Goal: Information Seeking & Learning: Understand process/instructions

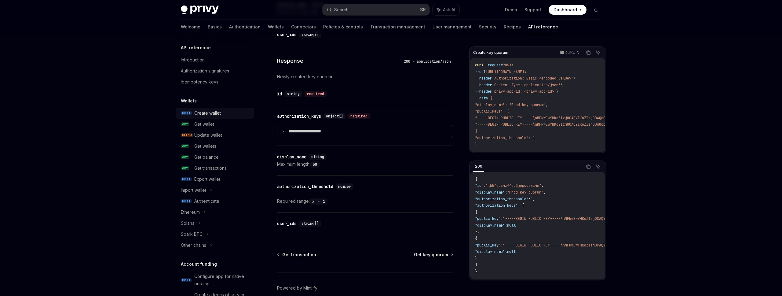
scroll to position [51, 0]
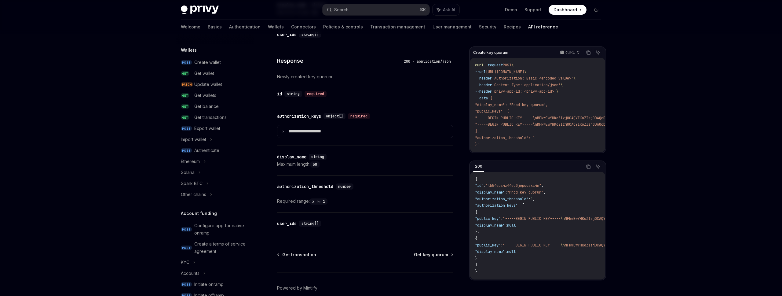
click at [378, 16] on div "Privy Docs home page Search... ⌘ K Ask AI Demo Support Dashboard Dashboard Sear…" at bounding box center [391, 10] width 420 height 20
click at [373, 12] on button "Search... ⌘ K" at bounding box center [375, 9] width 107 height 11
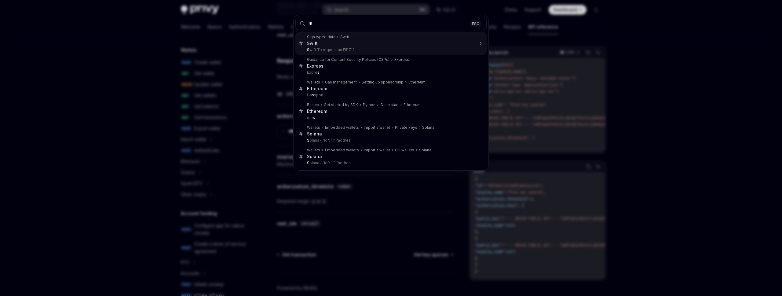
type input "**"
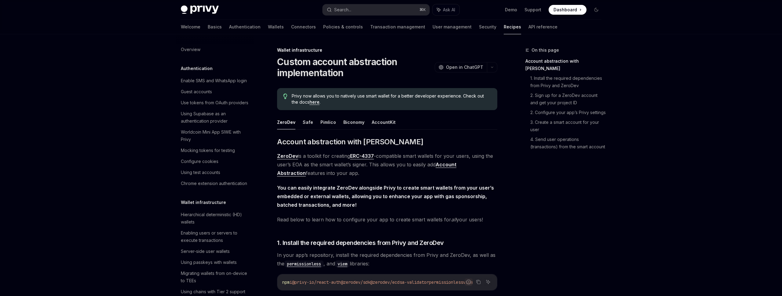
scroll to position [141, 0]
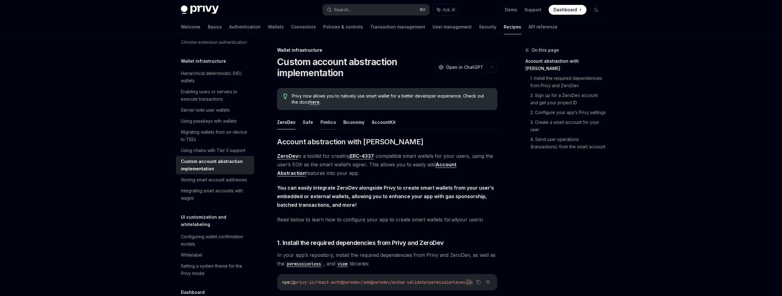
click at [331, 122] on button "Pimlico" at bounding box center [328, 122] width 16 height 14
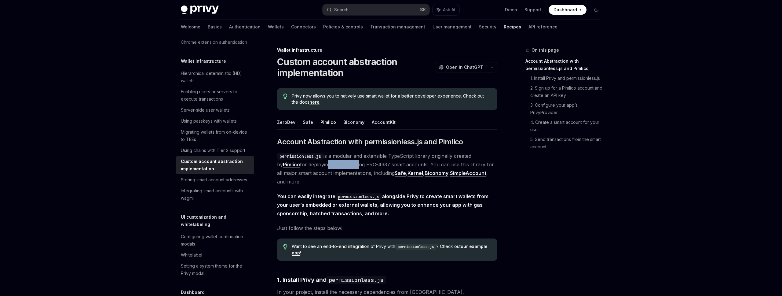
drag, startPoint x: 328, startPoint y: 164, endPoint x: 356, endPoint y: 163, distance: 28.4
click at [354, 163] on span "permissionless.js is a modular and extensible TypeScript library originally cre…" at bounding box center [387, 168] width 220 height 34
drag, startPoint x: 380, startPoint y: 163, endPoint x: 409, endPoint y: 163, distance: 28.4
click at [399, 163] on span "permissionless.js is a modular and extensible TypeScript library originally cre…" at bounding box center [387, 168] width 220 height 34
drag, startPoint x: 420, startPoint y: 163, endPoint x: 431, endPoint y: 164, distance: 11.0
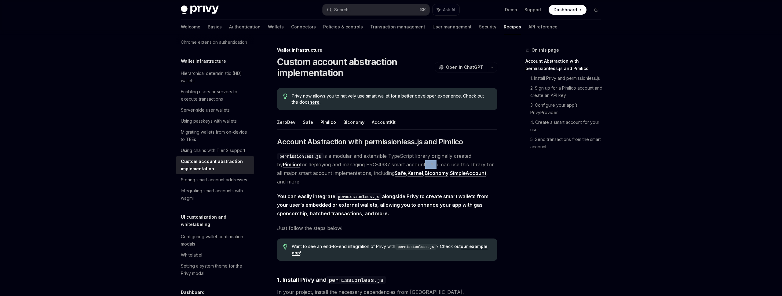
click at [430, 164] on span "permissionless.js is a modular and extensible TypeScript library originally cre…" at bounding box center [387, 168] width 220 height 34
drag, startPoint x: 449, startPoint y: 163, endPoint x: 472, endPoint y: 163, distance: 23.5
click at [472, 163] on span "permissionless.js is a modular and extensible TypeScript library originally cre…" at bounding box center [387, 168] width 220 height 34
drag, startPoint x: 300, startPoint y: 174, endPoint x: 320, endPoint y: 173, distance: 19.9
click at [320, 173] on span "permissionless.js is a modular and extensible TypeScript library originally cre…" at bounding box center [387, 168] width 220 height 34
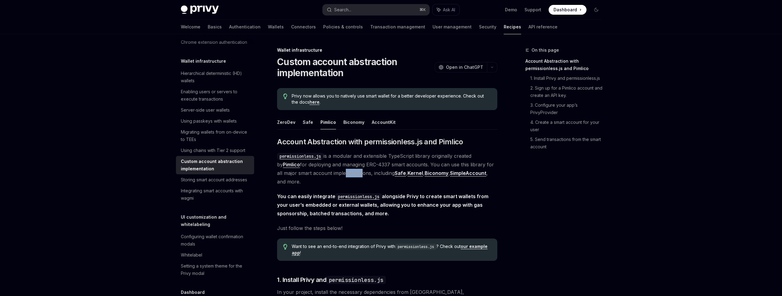
drag, startPoint x: 341, startPoint y: 173, endPoint x: 355, endPoint y: 173, distance: 14.1
click at [355, 173] on span "permissionless.js is a modular and extensible TypeScript library originally cre…" at bounding box center [387, 168] width 220 height 34
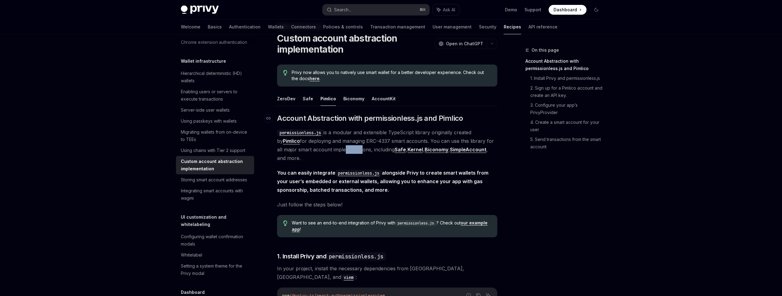
scroll to position [37, 0]
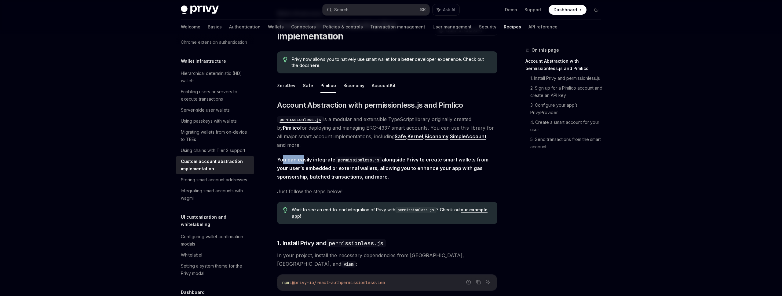
drag, startPoint x: 282, startPoint y: 160, endPoint x: 305, endPoint y: 158, distance: 23.9
click at [304, 159] on strong "You can easily integrate permissionless.js alongside Privy to create smart wall…" at bounding box center [382, 167] width 211 height 23
drag, startPoint x: 399, startPoint y: 159, endPoint x: 446, endPoint y: 160, distance: 46.7
click at [448, 160] on strong "You can easily integrate permissionless.js alongside Privy to create smart wall…" at bounding box center [382, 167] width 211 height 23
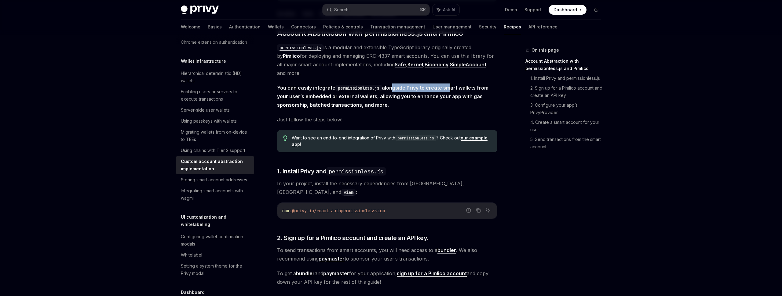
scroll to position [110, 0]
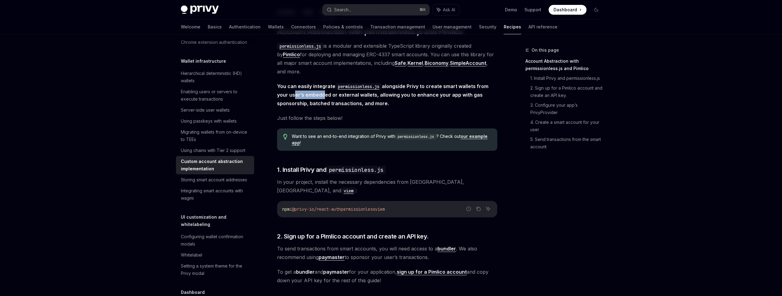
drag, startPoint x: 293, startPoint y: 93, endPoint x: 325, endPoint y: 93, distance: 32.7
click at [321, 93] on strong "You can easily integrate permissionless.js alongside Privy to create smart wall…" at bounding box center [382, 94] width 211 height 23
drag, startPoint x: 363, startPoint y: 96, endPoint x: 399, endPoint y: 96, distance: 35.4
click at [390, 96] on strong "You can easily integrate permissionless.js alongside Privy to create smart wall…" at bounding box center [382, 94] width 211 height 23
drag, startPoint x: 430, startPoint y: 96, endPoint x: 444, endPoint y: 95, distance: 14.7
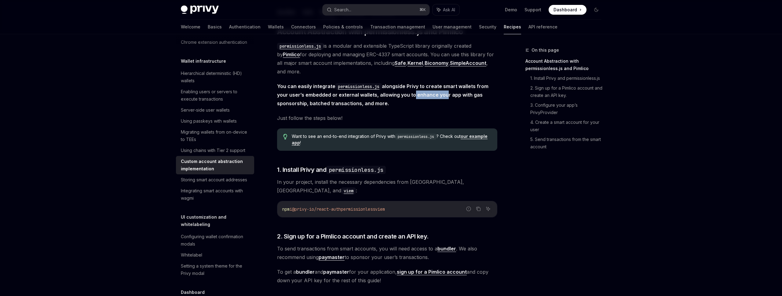
click at [441, 95] on strong "You can easily integrate permissionless.js alongside Privy to create smart wall…" at bounding box center [382, 94] width 211 height 23
click at [462, 94] on strong "You can easily integrate permissionless.js alongside Privy to create smart wall…" at bounding box center [382, 94] width 211 height 23
drag, startPoint x: 278, startPoint y: 104, endPoint x: 358, endPoint y: 104, distance: 79.4
click at [358, 104] on strong "You can easily integrate permissionless.js alongside Privy to create smart wall…" at bounding box center [382, 94] width 211 height 23
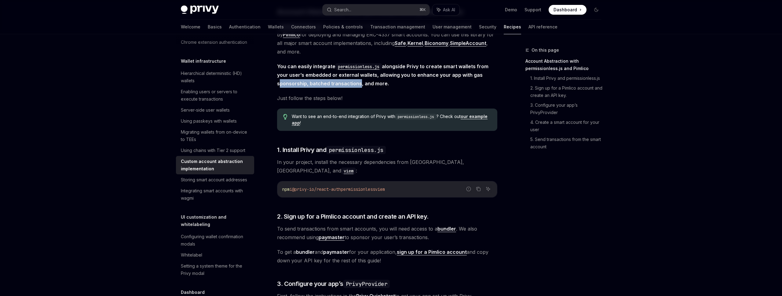
scroll to position [147, 0]
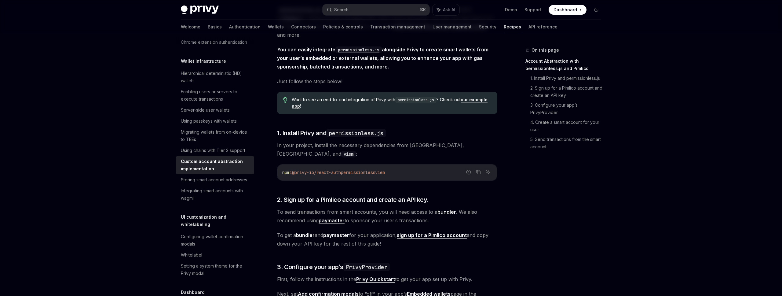
click at [280, 54] on span "You can easily integrate permissionless.js alongside Privy to create smart wall…" at bounding box center [387, 58] width 220 height 26
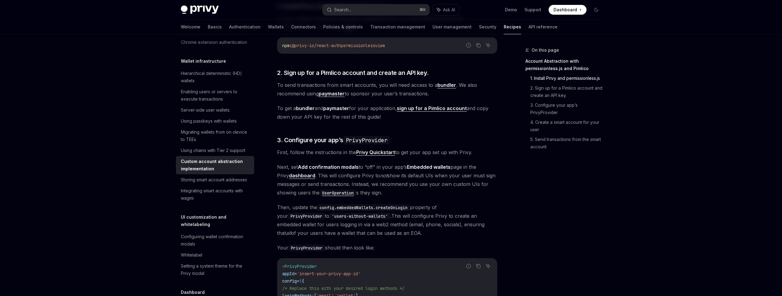
scroll to position [257, 0]
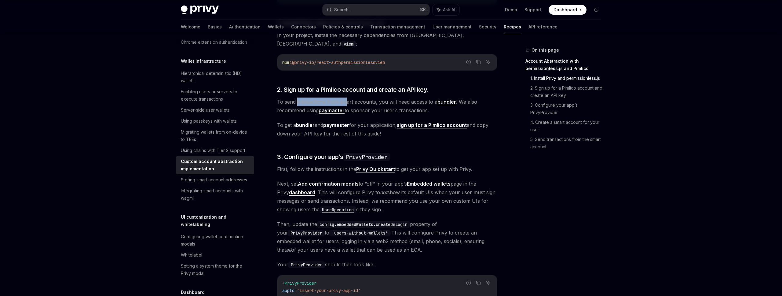
drag, startPoint x: 336, startPoint y: 97, endPoint x: 369, endPoint y: 97, distance: 33.0
click at [349, 97] on span "To send transactions from smart accounts, you will need access to a bundler . W…" at bounding box center [387, 105] width 220 height 17
click at [407, 97] on span "To send transactions from smart accounts, you will need access to a bundler . W…" at bounding box center [387, 105] width 220 height 17
drag, startPoint x: 298, startPoint y: 102, endPoint x: 322, endPoint y: 102, distance: 23.8
click at [318, 102] on span "To send transactions from smart accounts, you will need access to a bundler . W…" at bounding box center [387, 105] width 220 height 17
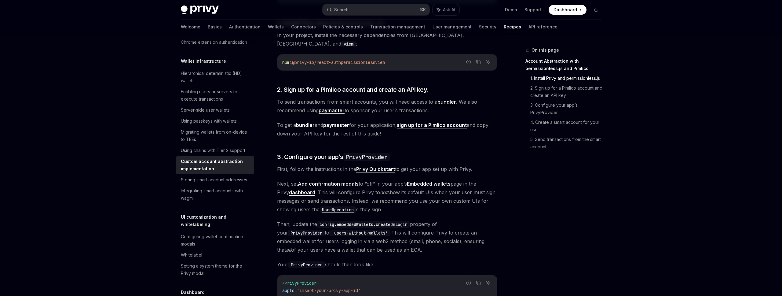
drag, startPoint x: 280, startPoint y: 116, endPoint x: 289, endPoint y: 116, distance: 8.9
click at [289, 121] on span "To get a bundler and paymaster for your application, sign up for a Pimlico acco…" at bounding box center [387, 129] width 220 height 17
drag, startPoint x: 286, startPoint y: 125, endPoint x: 347, endPoint y: 125, distance: 60.8
click at [333, 125] on span "To get a bundler and paymaster for your application, sign up for a Pimlico acco…" at bounding box center [387, 129] width 220 height 17
drag, startPoint x: 351, startPoint y: 125, endPoint x: 372, endPoint y: 125, distance: 21.7
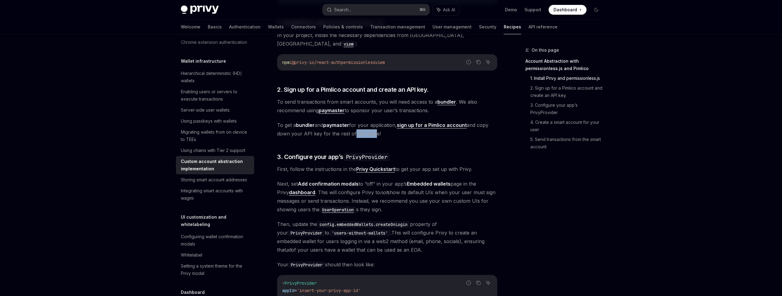
click at [372, 125] on span "To get a bundler and paymaster for your application, sign up for a Pimlico acco…" at bounding box center [387, 129] width 220 height 17
click at [319, 127] on span "To get a bundler and paymaster for your application, sign up for a Pimlico acco…" at bounding box center [387, 129] width 220 height 17
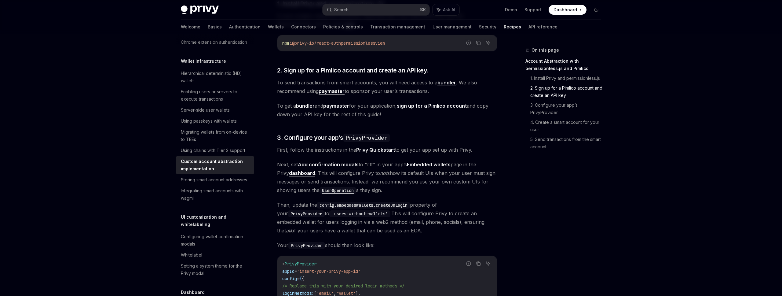
scroll to position [293, 0]
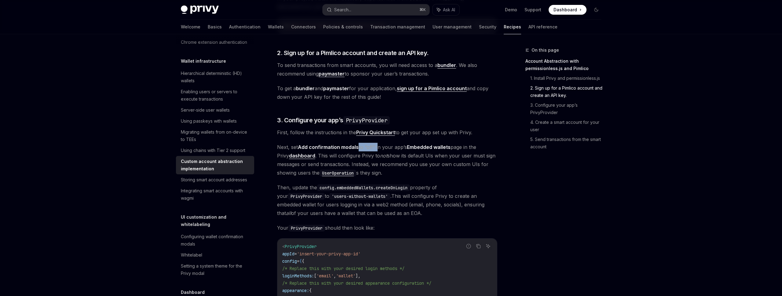
drag, startPoint x: 359, startPoint y: 137, endPoint x: 378, endPoint y: 137, distance: 19.5
click at [378, 143] on span "Next, set Add confirmation modals to “off” in your app’s Embedded wallets page …" at bounding box center [387, 160] width 220 height 34
drag, startPoint x: 389, startPoint y: 136, endPoint x: 399, endPoint y: 137, distance: 10.4
click at [399, 143] on span "Next, set Add confirmation modals to “off” in your app’s Embedded wallets page …" at bounding box center [387, 160] width 220 height 34
drag, startPoint x: 314, startPoint y: 146, endPoint x: 338, endPoint y: 146, distance: 24.4
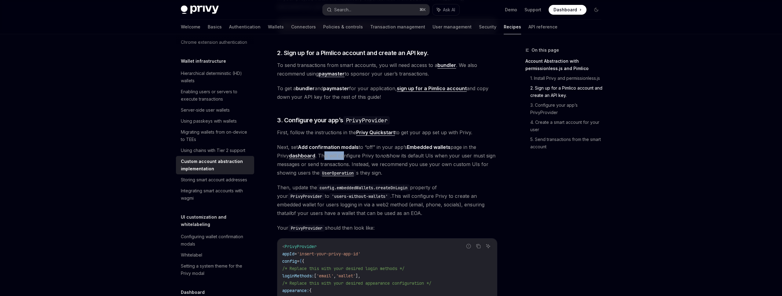
click at [338, 146] on span "Next, set Add confirmation modals to “off” in your app’s Embedded wallets page …" at bounding box center [387, 160] width 220 height 34
drag, startPoint x: 369, startPoint y: 147, endPoint x: 406, endPoint y: 148, distance: 37.3
click at [406, 148] on span "Next, set Add confirmation modals to “off” in your app’s Embedded wallets page …" at bounding box center [387, 160] width 220 height 34
drag, startPoint x: 436, startPoint y: 148, endPoint x: 396, endPoint y: 147, distance: 39.4
click at [432, 148] on span "Next, set Add confirmation modals to “off” in your app’s Embedded wallets page …" at bounding box center [387, 160] width 220 height 34
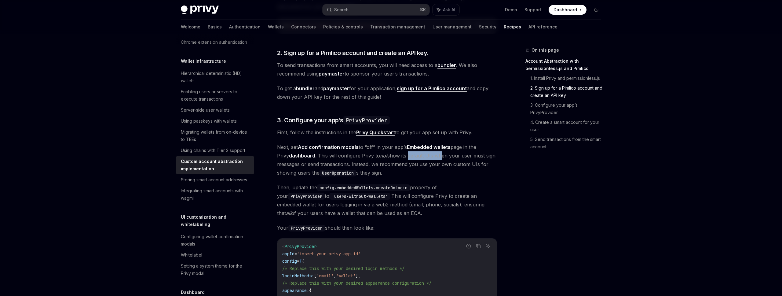
drag, startPoint x: 395, startPoint y: 149, endPoint x: 428, endPoint y: 149, distance: 33.0
click at [428, 149] on span "Next, set Add confirmation modals to “off” in your app’s Embedded wallets page …" at bounding box center [387, 160] width 220 height 34
click at [447, 149] on span "Next, set Add confirmation modals to “off” in your app’s Embedded wallets page …" at bounding box center [387, 160] width 220 height 34
drag, startPoint x: 461, startPoint y: 149, endPoint x: 413, endPoint y: 147, distance: 47.1
click at [457, 149] on span "Next, set Add confirmation modals to “off” in your app’s Embedded wallets page …" at bounding box center [387, 160] width 220 height 34
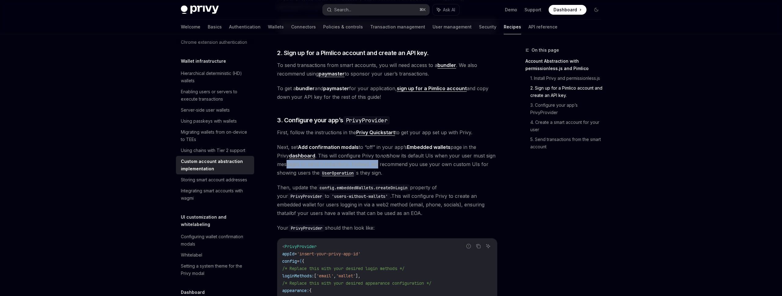
drag, startPoint x: 285, startPoint y: 155, endPoint x: 383, endPoint y: 155, distance: 98.3
click at [379, 155] on span "Next, set Add confirmation modals to “off” in your app’s Embedded wallets page …" at bounding box center [387, 160] width 220 height 34
click at [406, 155] on span "Next, set Add confirmation modals to “off” in your app’s Embedded wallets page …" at bounding box center [387, 160] width 220 height 34
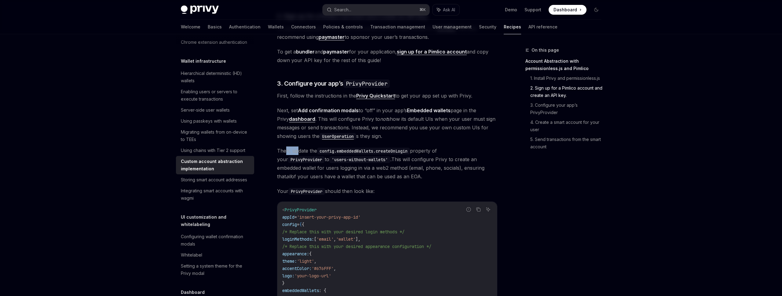
drag, startPoint x: 286, startPoint y: 143, endPoint x: 313, endPoint y: 143, distance: 26.9
click at [306, 146] on span "Then, update the config.embeddedWallets.createOnLogin property of your PrivyPro…" at bounding box center [387, 163] width 220 height 34
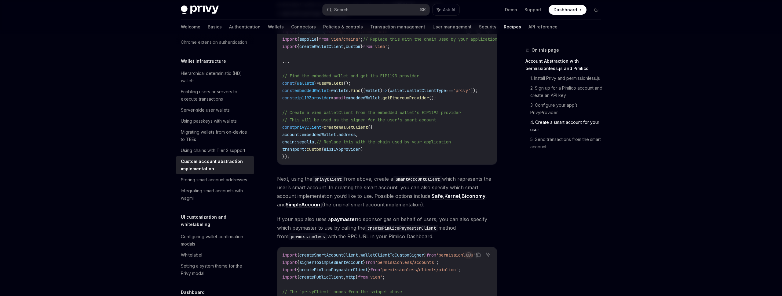
scroll to position [770, 0]
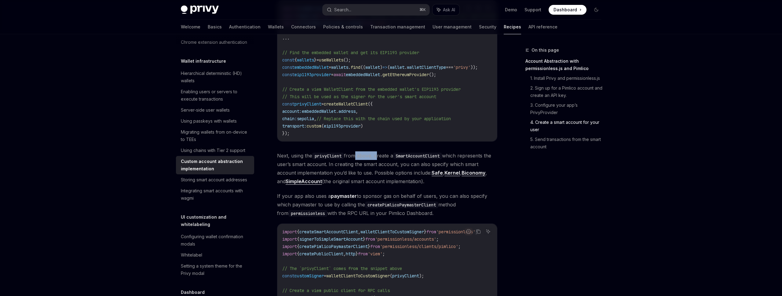
drag, startPoint x: 355, startPoint y: 143, endPoint x: 384, endPoint y: 142, distance: 28.7
click at [380, 151] on span "Next, using the privyClient from above, create a SmartAccountClient which repre…" at bounding box center [387, 168] width 220 height 34
drag, startPoint x: 452, startPoint y: 142, endPoint x: 461, endPoint y: 142, distance: 9.5
click at [481, 151] on span "Next, using the privyClient from above, create a SmartAccountClient which repre…" at bounding box center [387, 168] width 220 height 34
drag, startPoint x: 291, startPoint y: 149, endPoint x: 308, endPoint y: 149, distance: 17.1
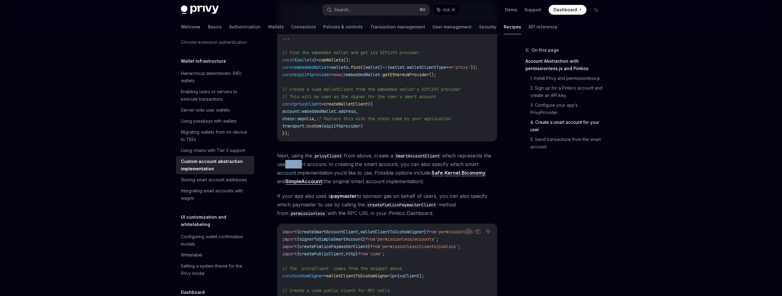
click at [308, 151] on span "Next, using the privyClient from above, create a SmartAccountClient which repre…" at bounding box center [387, 168] width 220 height 34
drag, startPoint x: 344, startPoint y: 150, endPoint x: 389, endPoint y: 151, distance: 44.3
click at [383, 151] on span "Next, using the privyClient from above, create a SmartAccountClient which repre…" at bounding box center [387, 168] width 220 height 34
drag, startPoint x: 410, startPoint y: 151, endPoint x: 374, endPoint y: 151, distance: 36.0
click at [391, 151] on span "Next, using the privyClient from above, create a SmartAccountClient which repre…" at bounding box center [387, 168] width 220 height 34
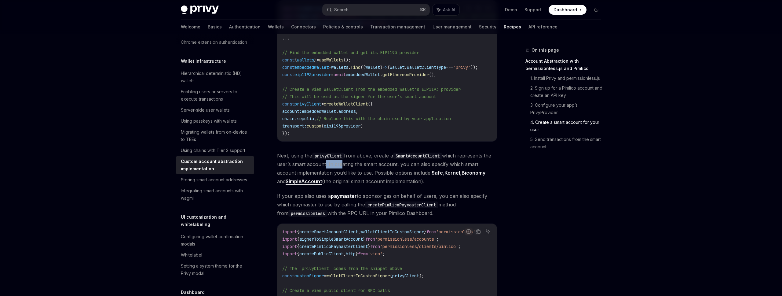
drag, startPoint x: 333, startPoint y: 151, endPoint x: 354, endPoint y: 151, distance: 20.8
click at [349, 151] on span "Next, using the privyClient from above, create a SmartAccountClient which repre…" at bounding box center [387, 168] width 220 height 34
drag, startPoint x: 377, startPoint y: 151, endPoint x: 420, endPoint y: 151, distance: 43.1
click at [409, 151] on span "Next, using the privyClient from above, create a SmartAccountClient which repre…" at bounding box center [387, 168] width 220 height 34
drag, startPoint x: 436, startPoint y: 151, endPoint x: 439, endPoint y: 150, distance: 3.1
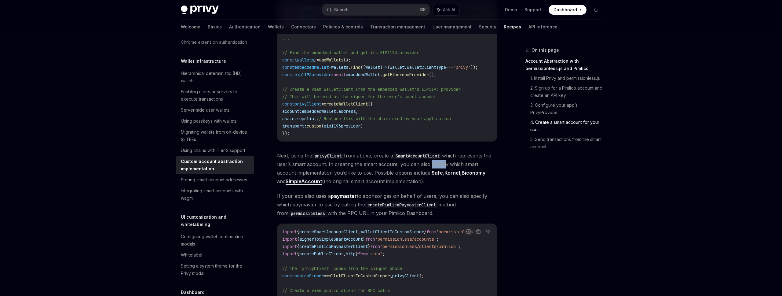
click at [465, 151] on span "Next, using the privyClient from above, create a SmartAccountClient which repre…" at bounding box center [387, 168] width 220 height 34
click at [403, 151] on span "Next, using the privyClient from above, create a SmartAccountClient which repre…" at bounding box center [387, 168] width 220 height 34
drag, startPoint x: 283, startPoint y: 159, endPoint x: 310, endPoint y: 159, distance: 27.2
click at [309, 159] on span "Next, using the privyClient from above, create a SmartAccountClient which repre…" at bounding box center [387, 168] width 220 height 34
drag, startPoint x: 351, startPoint y: 158, endPoint x: 374, endPoint y: 158, distance: 22.9
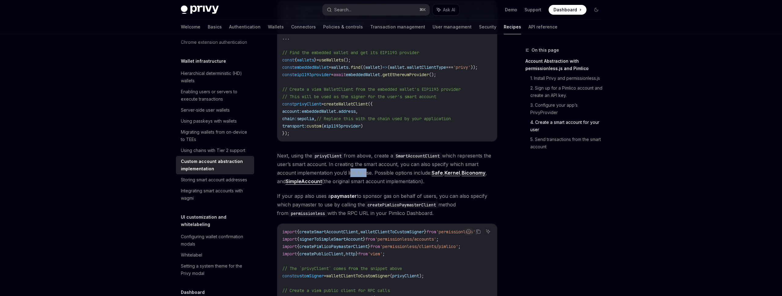
click at [365, 158] on span "Next, using the privyClient from above, create a SmartAccountClient which repre…" at bounding box center [387, 168] width 220 height 34
drag, startPoint x: 383, startPoint y: 158, endPoint x: 413, endPoint y: 157, distance: 29.6
click at [413, 157] on span "Next, using the privyClient from above, create a SmartAccountClient which repre…" at bounding box center [387, 168] width 220 height 34
drag, startPoint x: 413, startPoint y: 157, endPoint x: 433, endPoint y: 156, distance: 19.9
click at [423, 156] on span "Next, using the privyClient from above, create a SmartAccountClient which repre…" at bounding box center [387, 168] width 220 height 34
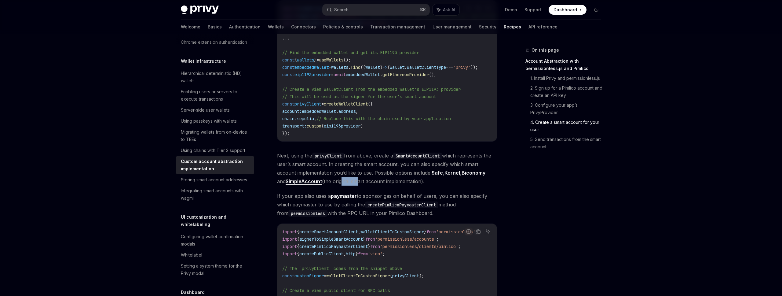
drag, startPoint x: 350, startPoint y: 167, endPoint x: 383, endPoint y: 166, distance: 32.7
click at [364, 167] on span "Next, using the privyClient from above, create a SmartAccountClient which repre…" at bounding box center [387, 168] width 220 height 34
click at [404, 166] on span "Next, using the privyClient from above, create a SmartAccountClient which repre…" at bounding box center [387, 168] width 220 height 34
drag, startPoint x: 284, startPoint y: 181, endPoint x: 317, endPoint y: 180, distance: 32.7
click at [302, 191] on span "If your app also uses a paymaster to sponsor gas on behalf of users, you can al…" at bounding box center [387, 204] width 220 height 26
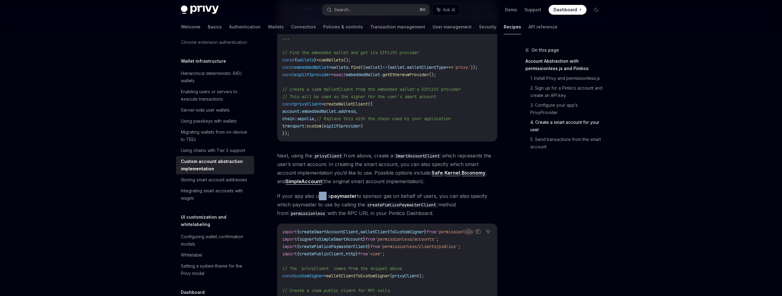
drag, startPoint x: 318, startPoint y: 180, endPoint x: 341, endPoint y: 180, distance: 22.9
click at [330, 191] on span "If your app also uses a paymaster to sponsor gas on behalf of users, you can al…" at bounding box center [387, 204] width 220 height 26
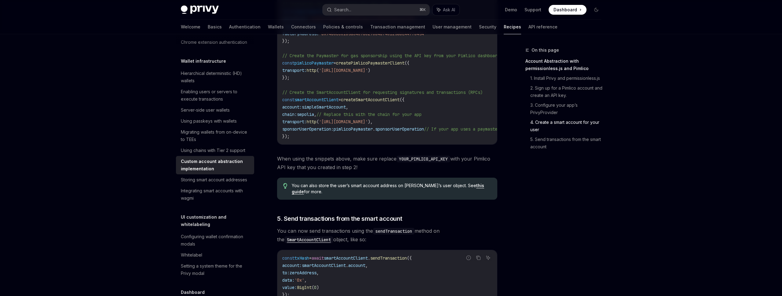
scroll to position [1136, 0]
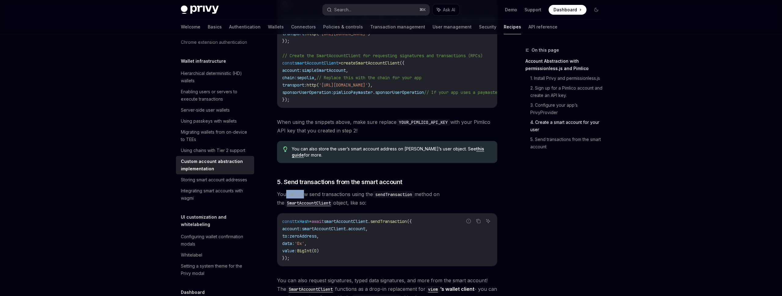
drag, startPoint x: 286, startPoint y: 180, endPoint x: 307, endPoint y: 180, distance: 20.5
click at [306, 190] on span "You can now send transactions using the sendTransaction method on the SmartAcco…" at bounding box center [387, 198] width 220 height 17
drag, startPoint x: 330, startPoint y: 181, endPoint x: 346, endPoint y: 182, distance: 15.9
click at [346, 190] on span "You can now send transactions using the sendTransaction method on the SmartAcco…" at bounding box center [387, 198] width 220 height 17
drag, startPoint x: 360, startPoint y: 182, endPoint x: 370, endPoint y: 182, distance: 9.5
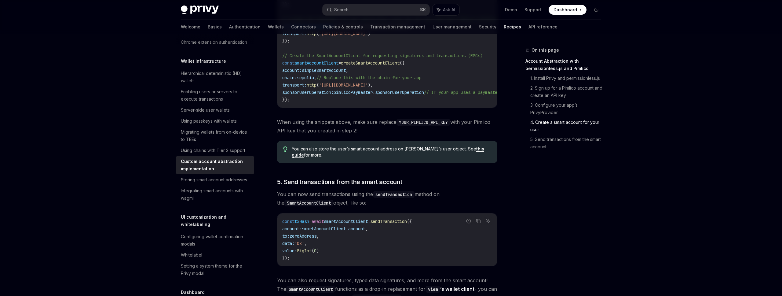
click at [366, 190] on span "You can now send transactions using the sendTransaction method on the SmartAcco…" at bounding box center [387, 198] width 220 height 17
drag, startPoint x: 432, startPoint y: 184, endPoint x: 458, endPoint y: 184, distance: 26.0
click at [458, 190] on span "You can now send transactions using the sendTransaction method on the SmartAcco…" at bounding box center [387, 198] width 220 height 17
drag, startPoint x: 340, startPoint y: 191, endPoint x: 359, endPoint y: 191, distance: 19.2
click at [359, 191] on span "You can now send transactions using the sendTransaction method on the SmartAcco…" at bounding box center [387, 198] width 220 height 17
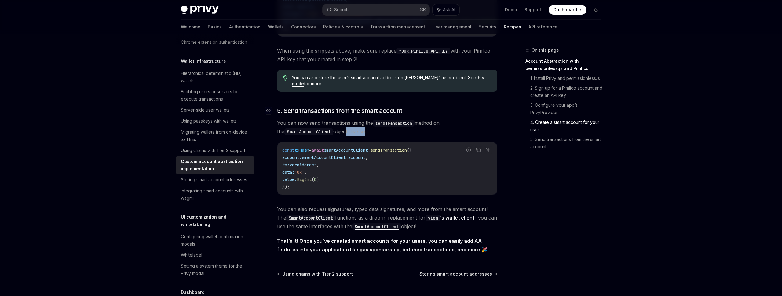
scroll to position [1209, 0]
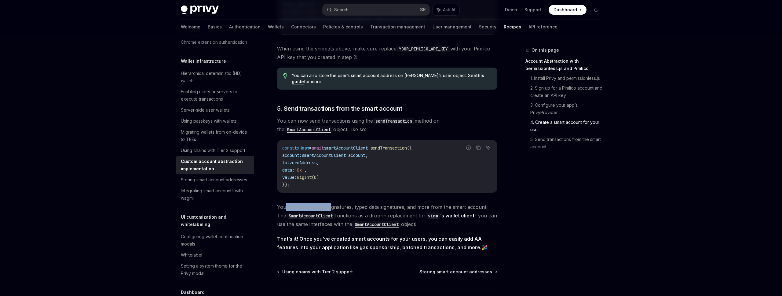
drag, startPoint x: 285, startPoint y: 195, endPoint x: 332, endPoint y: 195, distance: 47.0
click at [332, 202] on span "You can also request signatures, typed data signatures, and more from the smart…" at bounding box center [387, 215] width 220 height 26
click at [404, 202] on span "You can also request signatures, typed data signatures, and more from the smart…" at bounding box center [387, 215] width 220 height 26
click at [347, 202] on span "You can also request signatures, typed data signatures, and more from the smart…" at bounding box center [387, 215] width 220 height 26
drag, startPoint x: 405, startPoint y: 194, endPoint x: 435, endPoint y: 194, distance: 29.9
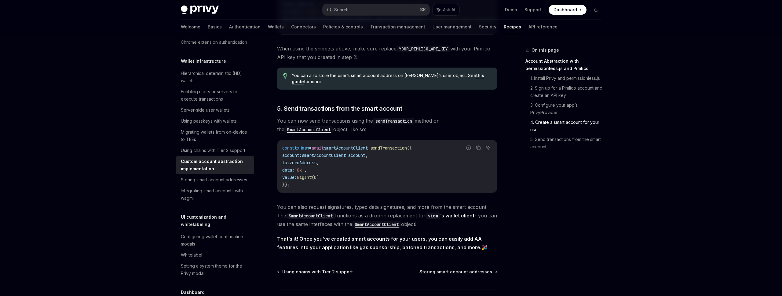
click at [425, 202] on span "You can also request signatures, typed data signatures, and more from the smart…" at bounding box center [387, 215] width 220 height 26
drag, startPoint x: 462, startPoint y: 194, endPoint x: 475, endPoint y: 194, distance: 13.1
click at [472, 202] on span "You can also request signatures, typed data signatures, and more from the smart…" at bounding box center [387, 215] width 220 height 26
click at [429, 202] on span "You can also request signatures, typed data signatures, and more from the smart…" at bounding box center [387, 215] width 220 height 26
drag, startPoint x: 336, startPoint y: 203, endPoint x: 356, endPoint y: 203, distance: 20.2
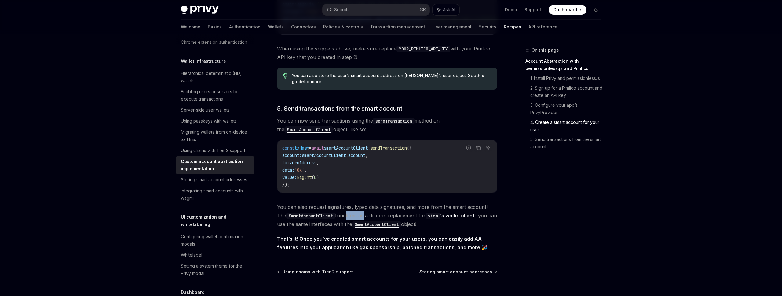
click at [356, 203] on span "You can also request signatures, typed data signatures, and more from the smart…" at bounding box center [387, 215] width 220 height 26
click at [402, 203] on span "You can also request signatures, typed data signatures, and more from the smart…" at bounding box center [387, 215] width 220 height 26
click at [428, 212] on code "viem" at bounding box center [432, 215] width 15 height 7
click at [326, 210] on span "You can also request signatures, typed data signatures, and more from the smart…" at bounding box center [387, 215] width 220 height 26
click at [303, 212] on code "SmartAccountClient" at bounding box center [310, 215] width 49 height 7
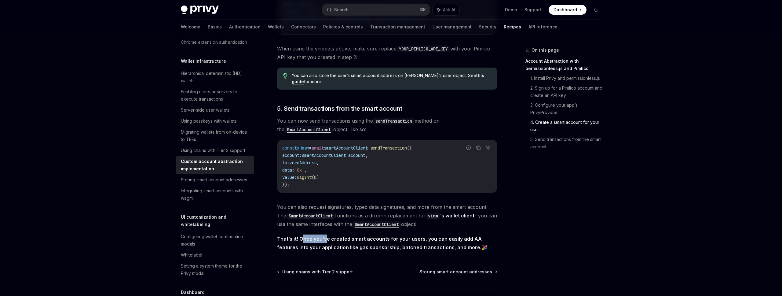
drag, startPoint x: 308, startPoint y: 224, endPoint x: 327, endPoint y: 225, distance: 18.7
click at [327, 235] on strong "That’s it! Once you’ve created smart accounts for your users, you can easily ad…" at bounding box center [379, 242] width 205 height 15
drag, startPoint x: 391, startPoint y: 228, endPoint x: 412, endPoint y: 228, distance: 20.8
click at [404, 235] on strong "That’s it! Once you’ve created smart accounts for your users, you can easily ad…" at bounding box center [379, 242] width 205 height 15
drag, startPoint x: 428, startPoint y: 227, endPoint x: 404, endPoint y: 227, distance: 23.8
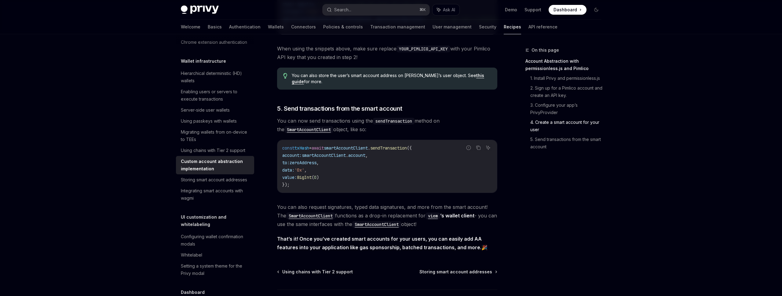
click at [426, 235] on strong "That’s it! Once you’ve created smart accounts for your users, you can easily ad…" at bounding box center [379, 242] width 205 height 15
drag, startPoint x: 384, startPoint y: 226, endPoint x: 402, endPoint y: 226, distance: 18.3
click at [402, 235] on strong "That’s it! Once you’ve created smart accounts for your users, you can easily ad…" at bounding box center [379, 242] width 205 height 15
drag, startPoint x: 432, startPoint y: 227, endPoint x: 477, endPoint y: 228, distance: 45.2
click at [477, 235] on strong "That’s it! Once you’ve created smart accounts for your users, you can easily ad…" at bounding box center [379, 242] width 205 height 15
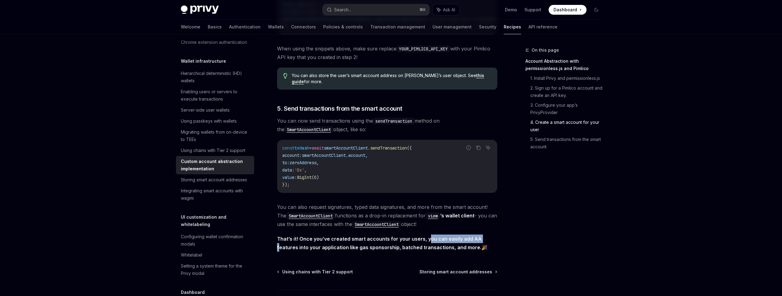
click at [452, 235] on strong "That’s it! Once you’ve created smart accounts for your users, you can easily ad…" at bounding box center [379, 242] width 205 height 15
drag, startPoint x: 283, startPoint y: 236, endPoint x: 317, endPoint y: 235, distance: 34.2
click at [317, 235] on strong "That’s it! Once you’ve created smart accounts for your users, you can easily ad…" at bounding box center [379, 242] width 205 height 15
drag
click at [370, 235] on strong "That’s it! Once you’ve created smart accounts for your users, you can easily ad…" at bounding box center [379, 242] width 205 height 15
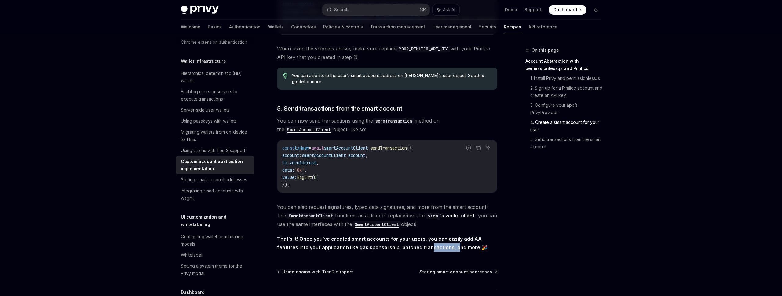
click at [435, 235] on strong "That’s it! Once you’ve created smart accounts for your users, you can easily ad…" at bounding box center [379, 242] width 205 height 15
click at [412, 235] on strong "That’s it! Once you’ve created smart accounts for your users, you can easily ad…" at bounding box center [379, 242] width 205 height 15
click at [441, 268] on span "Storing smart account addresses" at bounding box center [455, 271] width 73 height 6
type textarea "*"
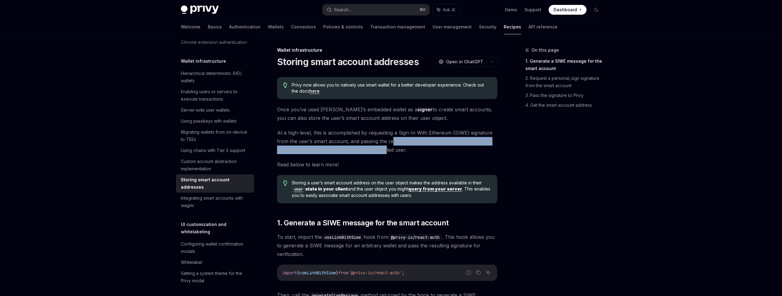
drag, startPoint x: 392, startPoint y: 142, endPoint x: 407, endPoint y: 149, distance: 17.3
click at [407, 149] on span "At a high-level, this is accomplished by requesting a Sign-In With Ethereum (SI…" at bounding box center [387, 141] width 220 height 26
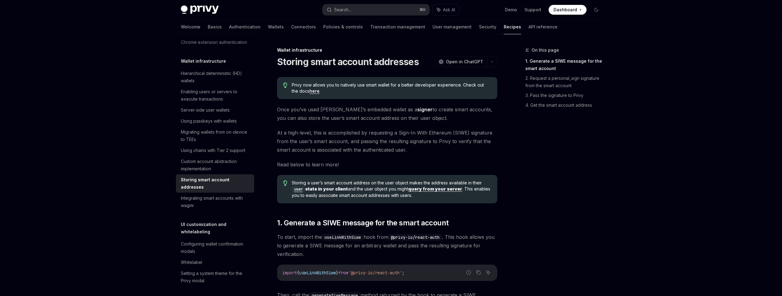
click at [349, 149] on span "At a high-level, this is accomplished by requesting a Sign-In With Ethereum (SI…" at bounding box center [387, 141] width 220 height 26
drag, startPoint x: 282, startPoint y: 167, endPoint x: 322, endPoint y: 168, distance: 39.7
click at [322, 168] on span "Read below to learn more!" at bounding box center [387, 164] width 220 height 9
drag, startPoint x: 299, startPoint y: 184, endPoint x: 400, endPoint y: 184, distance: 100.8
click at [399, 184] on span "Storing a user’s smart account address on the user object makes the address ava…" at bounding box center [391, 189] width 199 height 19
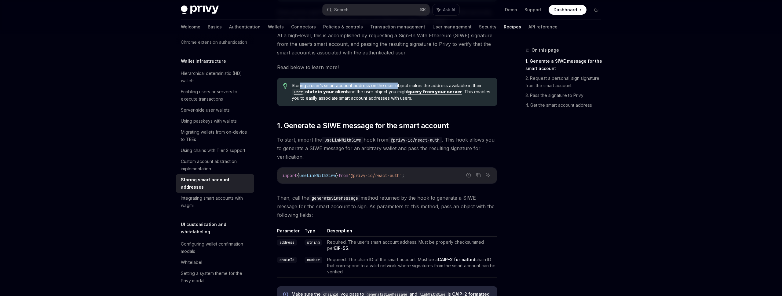
scroll to position [110, 0]
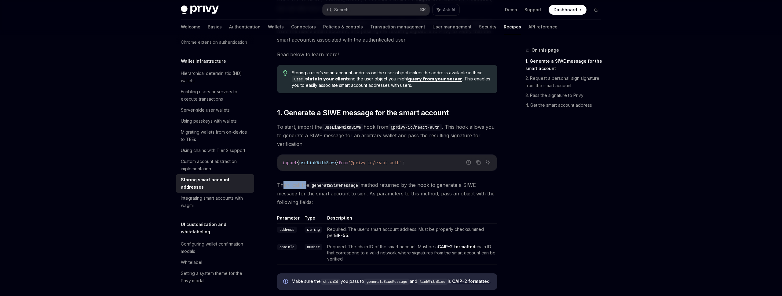
drag, startPoint x: 287, startPoint y: 184, endPoint x: 307, endPoint y: 184, distance: 19.9
click at [305, 184] on span "Then, call the generateSiweMessage method returned by the hook to generate a SI…" at bounding box center [387, 193] width 220 height 26
drag, startPoint x: 365, startPoint y: 186, endPoint x: 449, endPoint y: 186, distance: 84.3
click at [449, 186] on span "Then, call the generateSiweMessage method returned by the hook to generate a SI…" at bounding box center [387, 193] width 220 height 26
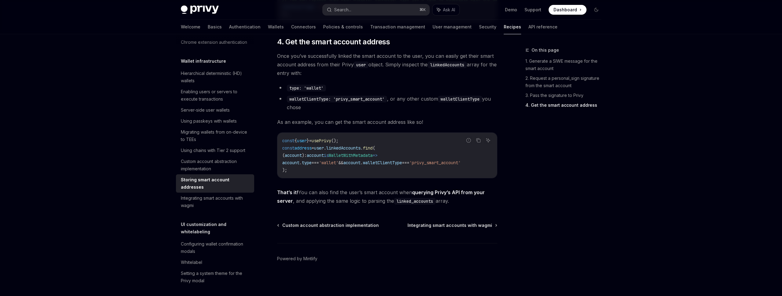
scroll to position [894, 0]
